Goal: Check status: Check status

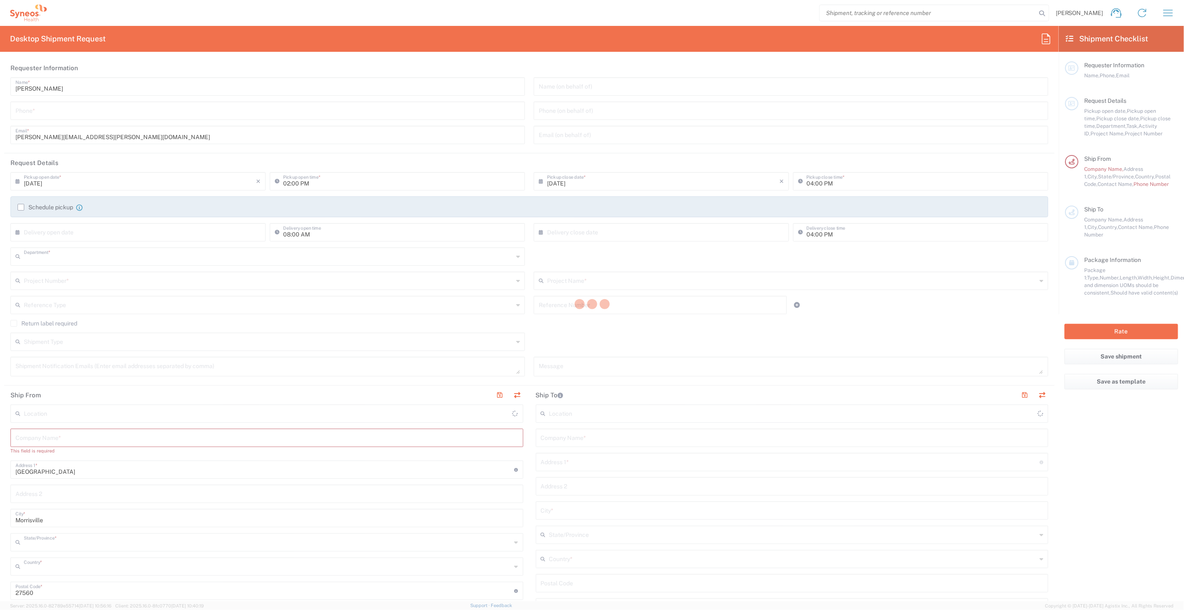
type input "8511"
type input "[US_STATE]"
type input "[GEOGRAPHIC_DATA]"
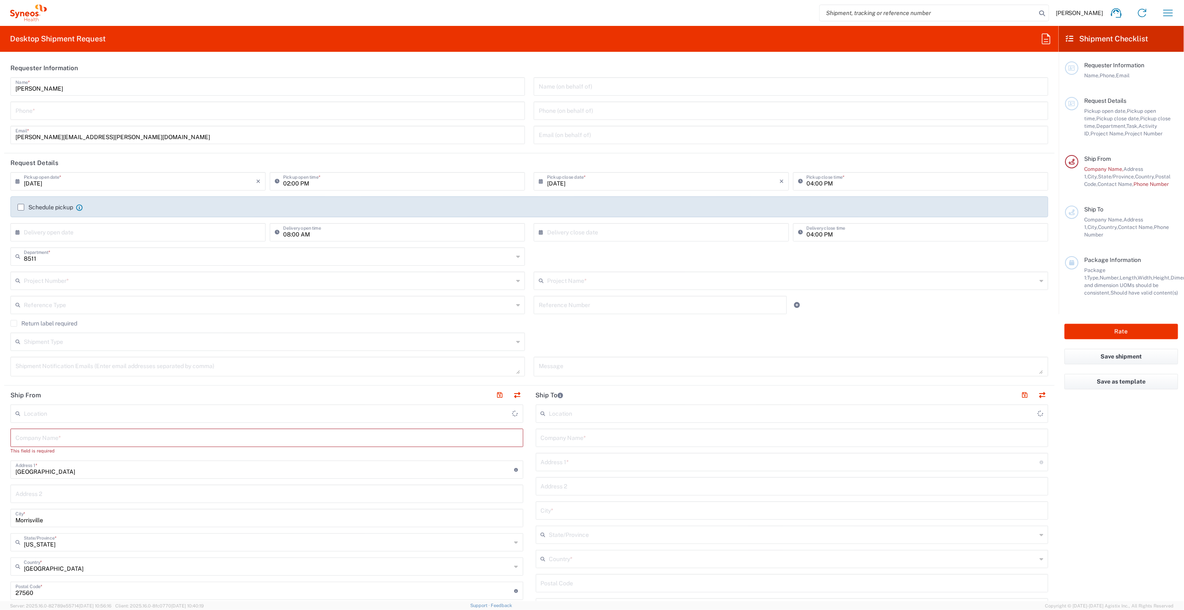
type input "Syneos Health, LLC-[GEOGRAPHIC_DATA] [GEOGRAPHIC_DATA] [GEOGRAPHIC_DATA]"
drag, startPoint x: 1174, startPoint y: 14, endPoint x: 1125, endPoint y: 58, distance: 65.9
click at [1174, 14] on icon "button" at bounding box center [1168, 12] width 13 height 13
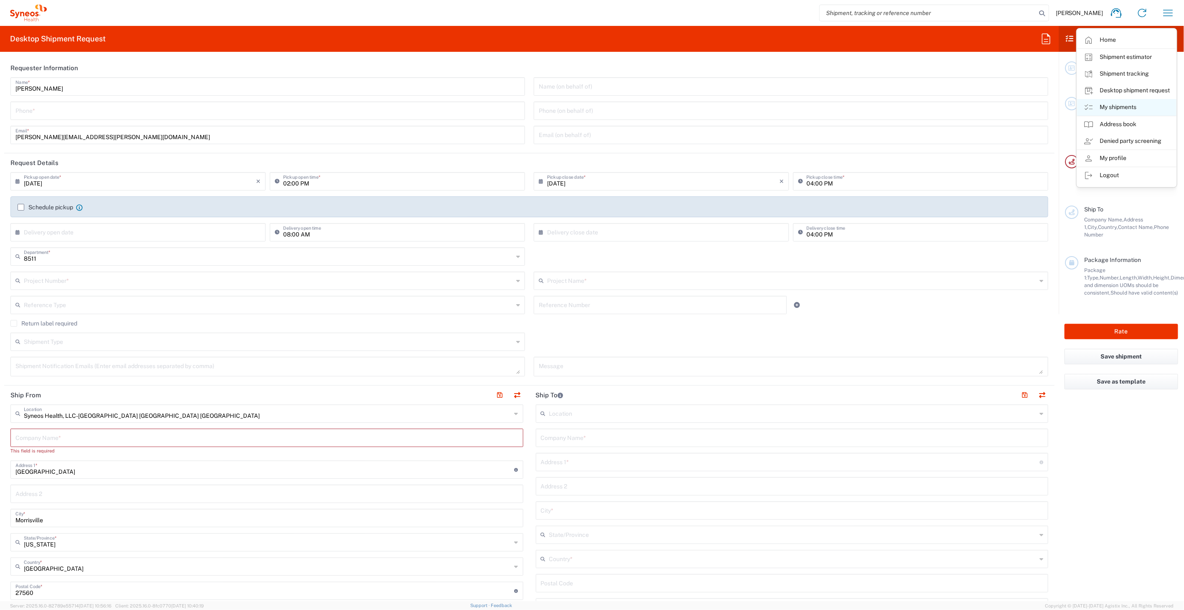
click at [1109, 109] on link "My shipments" at bounding box center [1126, 107] width 99 height 17
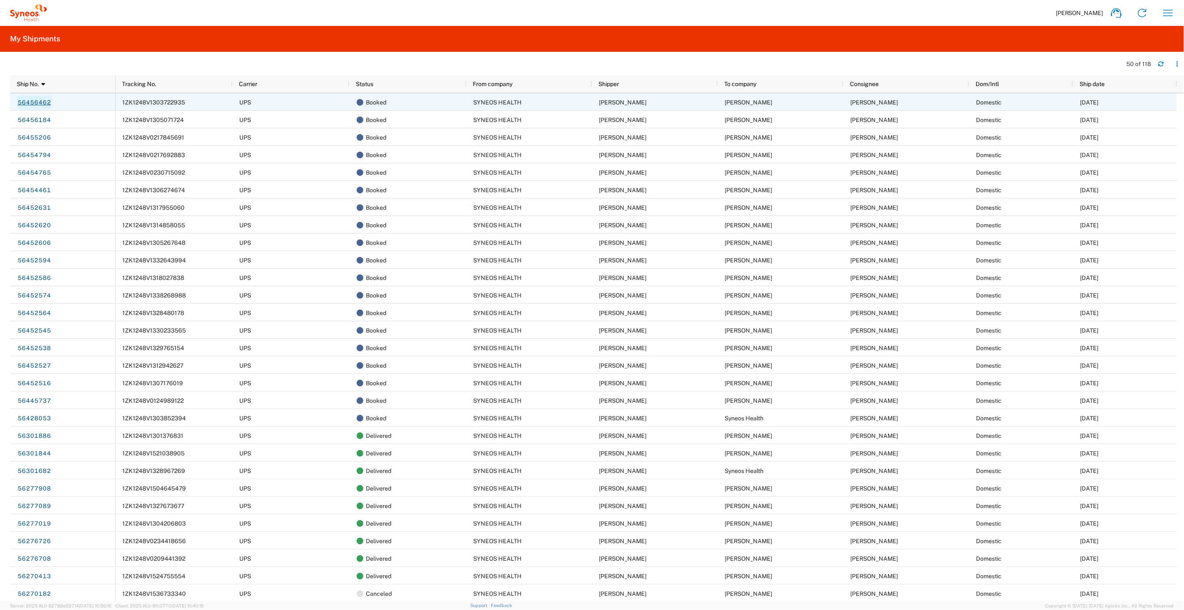
click at [36, 105] on link "56456462" at bounding box center [34, 102] width 34 height 13
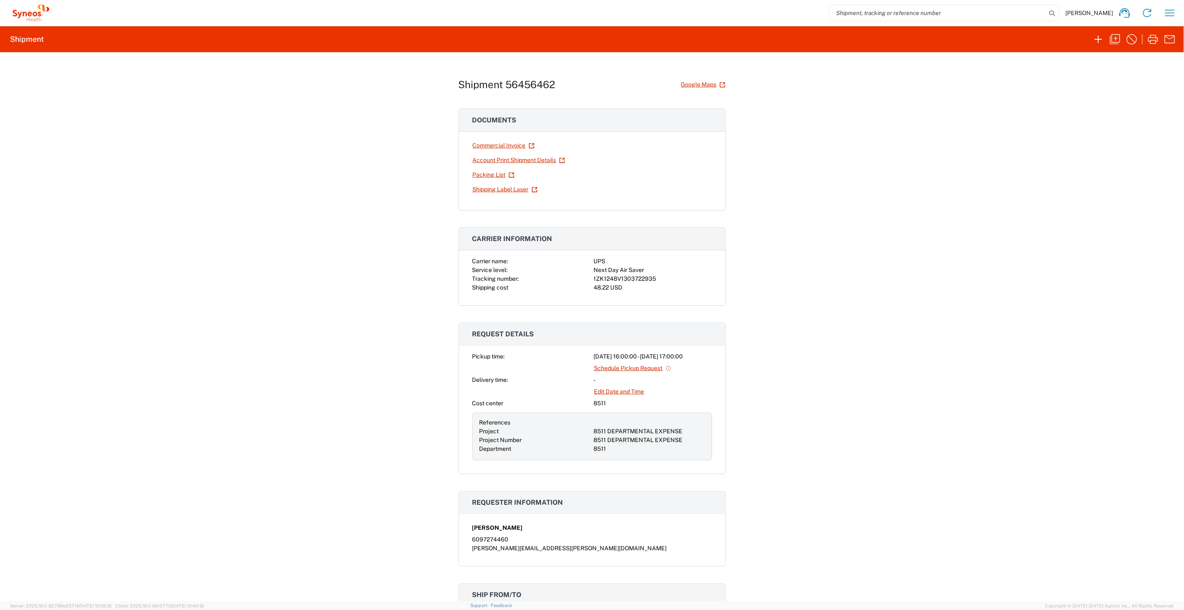
click at [616, 277] on div "1ZK1248V1303722935" at bounding box center [653, 278] width 118 height 9
copy div "1ZK1248V1303722935"
